Goal: Transaction & Acquisition: Purchase product/service

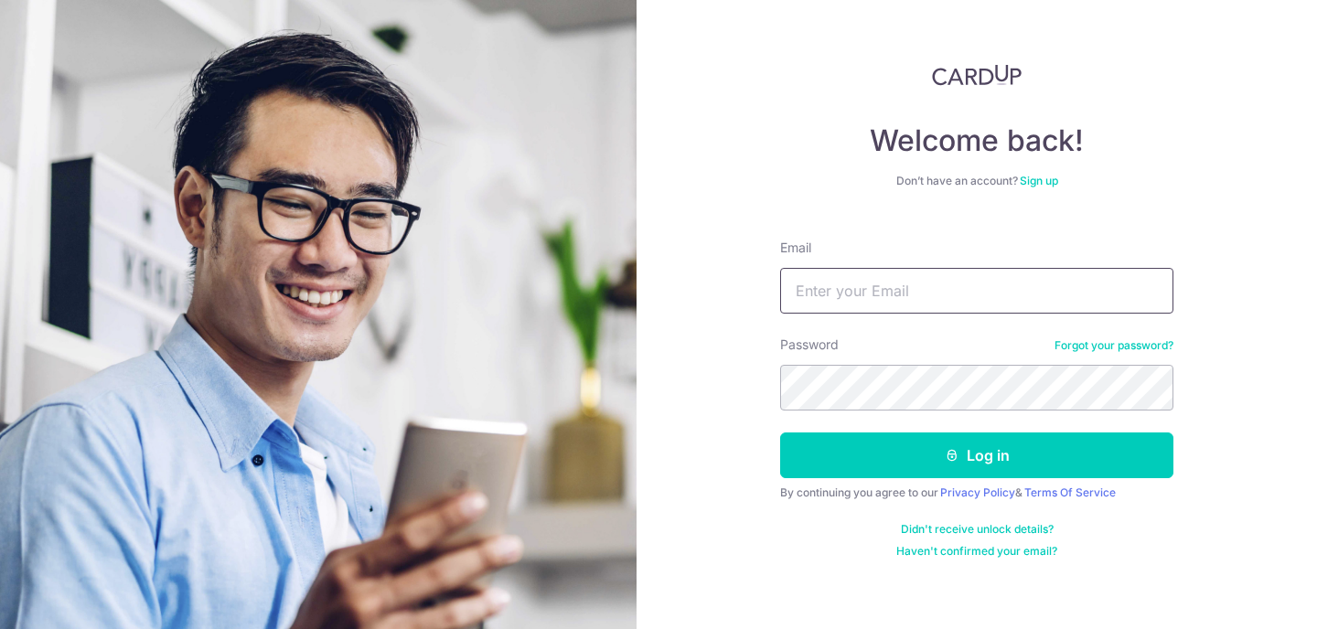
click at [859, 306] on input "Email" at bounding box center [976, 291] width 393 height 46
type input "[PERSON_NAME][EMAIL_ADDRESS][DOMAIN_NAME]"
click at [780, 433] on button "Log in" at bounding box center [976, 456] width 393 height 46
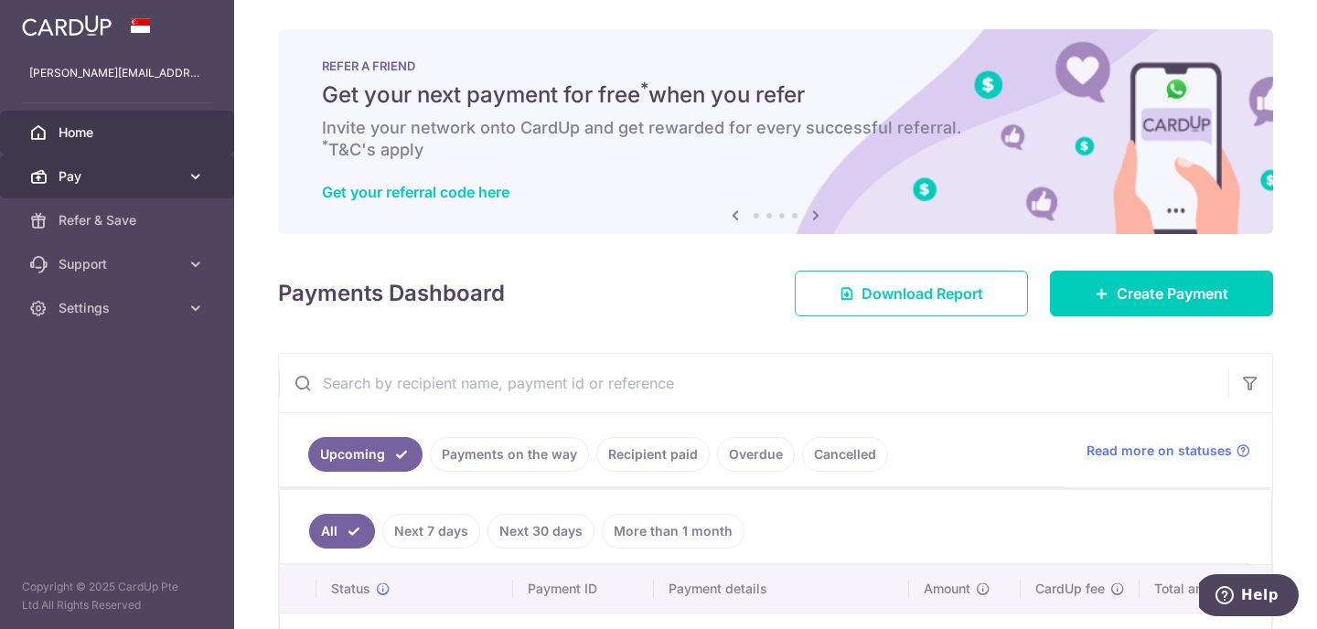
click at [143, 163] on link "Pay" at bounding box center [117, 177] width 234 height 44
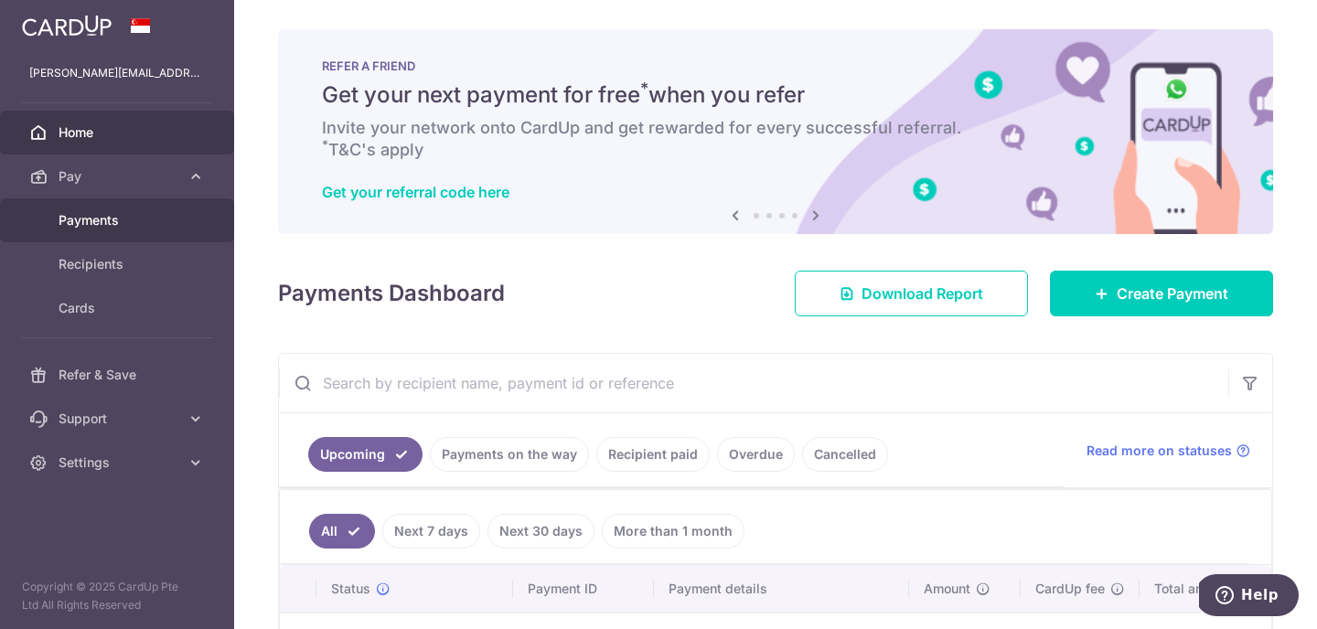
click at [106, 222] on span "Payments" at bounding box center [119, 220] width 121 height 18
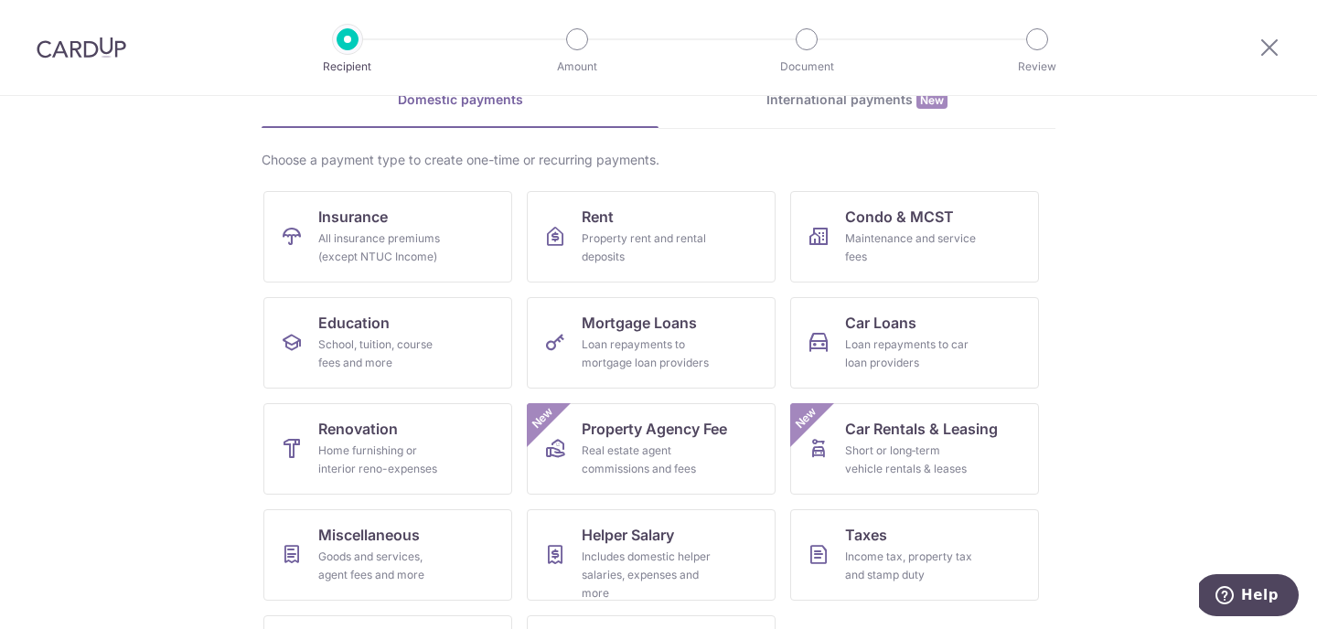
scroll to position [98, 0]
click at [378, 437] on span "Renovation" at bounding box center [358, 428] width 80 height 22
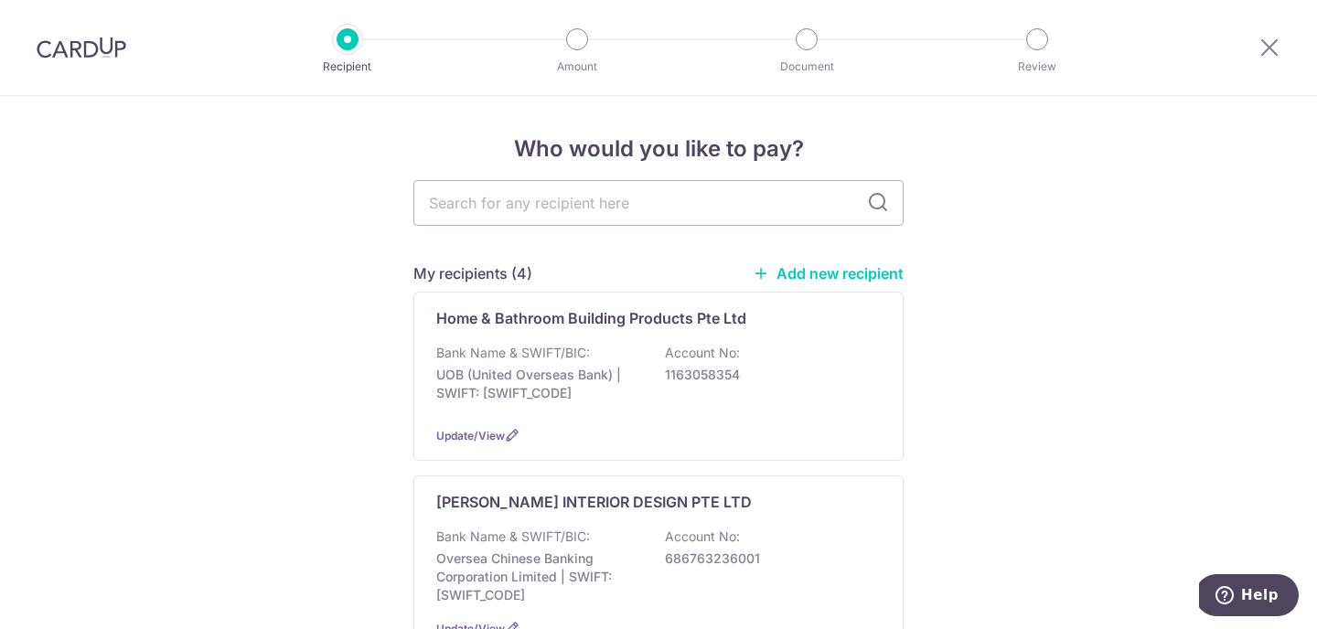
click at [105, 50] on img at bounding box center [82, 48] width 90 height 22
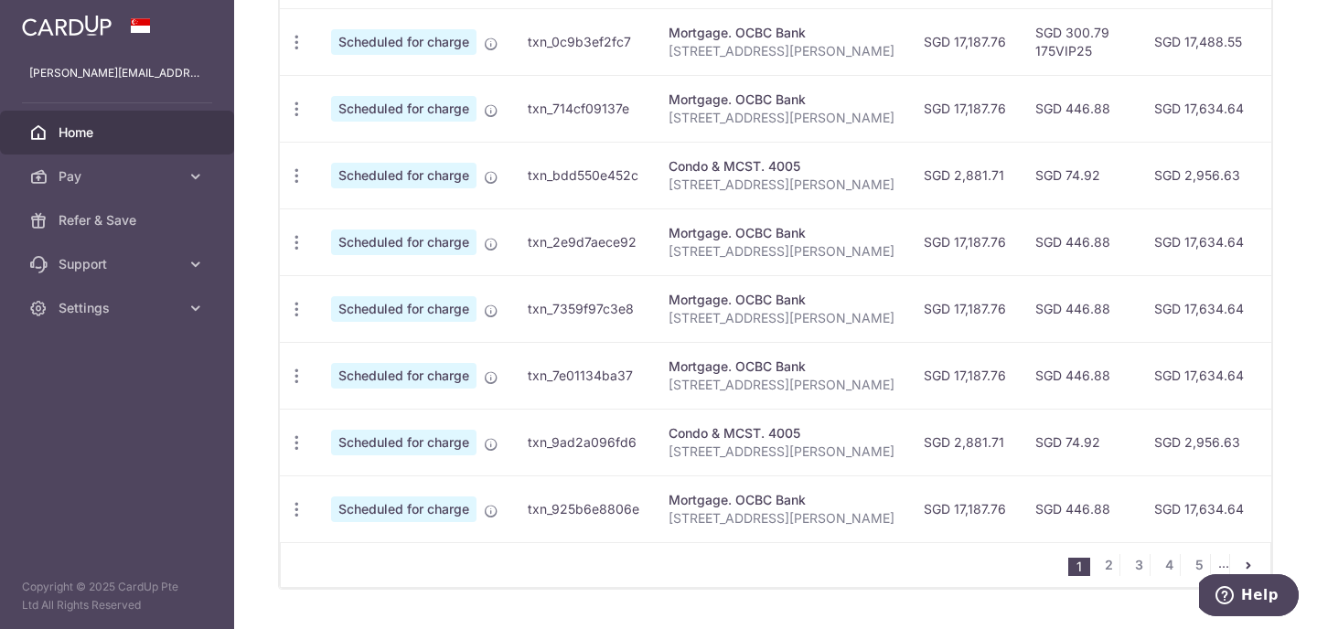
scroll to position [763, 0]
